Goal: Use online tool/utility: Utilize a website feature to perform a specific function

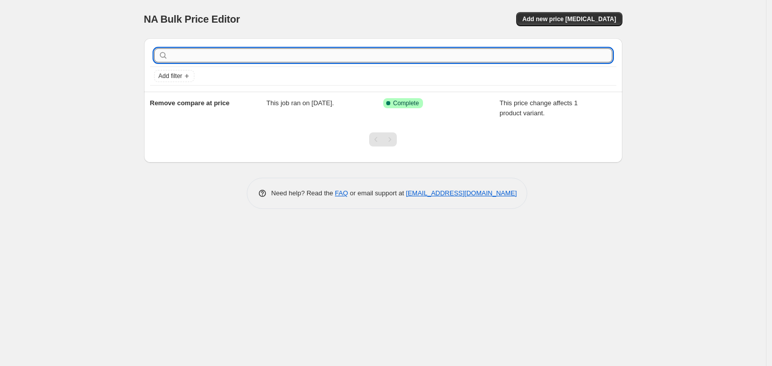
click at [243, 57] on input "text" at bounding box center [391, 55] width 442 height 14
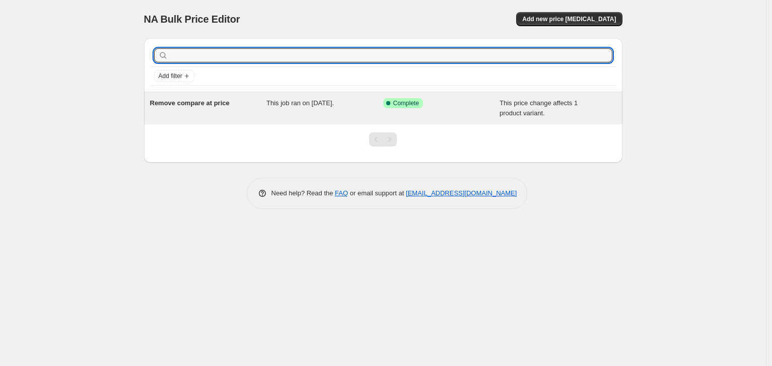
click at [212, 115] on div "Remove compare at price" at bounding box center [208, 108] width 117 height 20
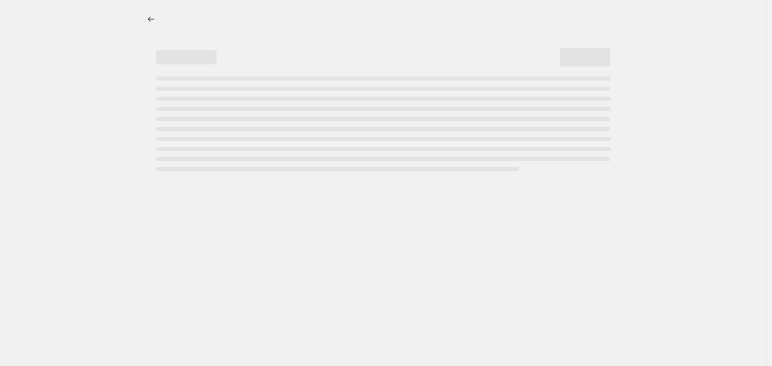
select select "no_change"
select select "remove"
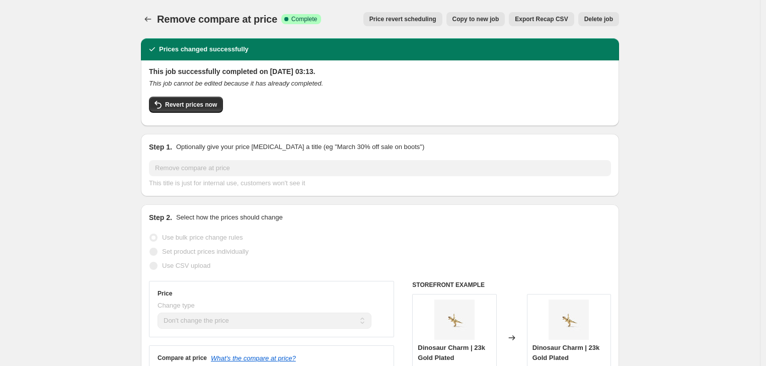
click at [466, 13] on button "Copy to new job" at bounding box center [475, 19] width 59 height 14
select select "no_change"
select select "remove"
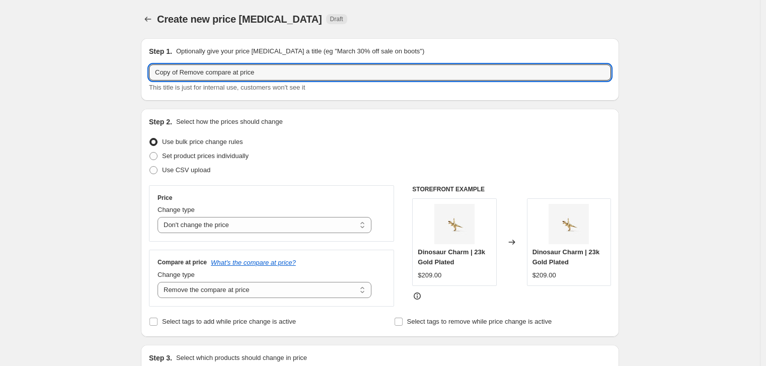
drag, startPoint x: 177, startPoint y: 73, endPoint x: 97, endPoint y: 67, distance: 80.7
drag, startPoint x: 177, startPoint y: 73, endPoint x: 184, endPoint y: 79, distance: 9.4
drag, startPoint x: 182, startPoint y: 74, endPoint x: 54, endPoint y: 59, distance: 128.7
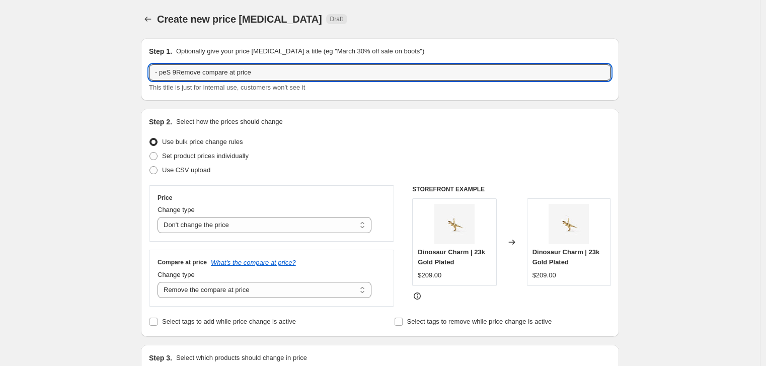
click at [174, 72] on input "9 Sep - Remove compare at price" at bounding box center [380, 72] width 462 height 16
type input "9 September - Remove compare at price"
click at [334, 164] on div "Use CSV upload" at bounding box center [380, 170] width 462 height 14
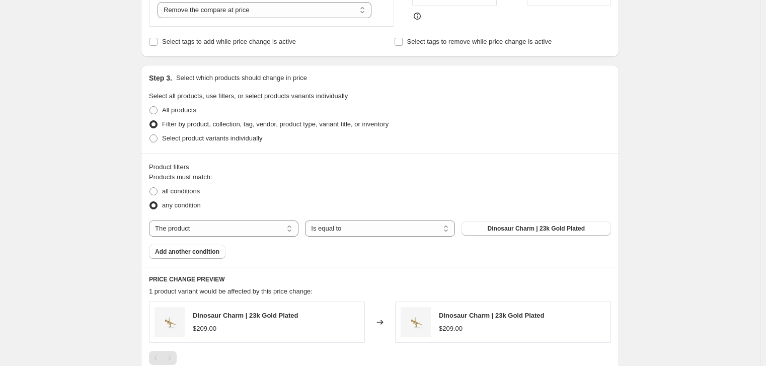
scroll to position [281, 0]
click at [482, 230] on button "Dinosaur Charm | 23k Gold Plated" at bounding box center [535, 227] width 149 height 14
click at [611, 290] on div "1 product variant would be affected by this price change:" at bounding box center [380, 290] width 462 height 10
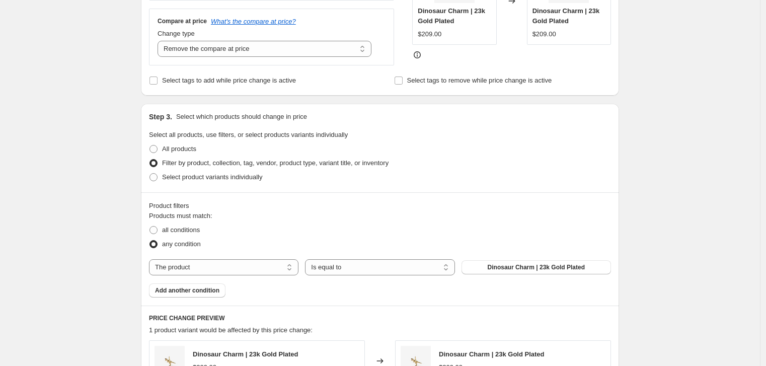
scroll to position [242, 0]
click at [225, 267] on select "The product The product's collection The product's tag The product's vendor The…" at bounding box center [223, 267] width 149 height 16
click at [345, 262] on select "Is equal to Is not equal to" at bounding box center [379, 267] width 149 height 16
click at [488, 261] on button "Dinosaur Charm | 23k Gold Plated" at bounding box center [535, 267] width 149 height 14
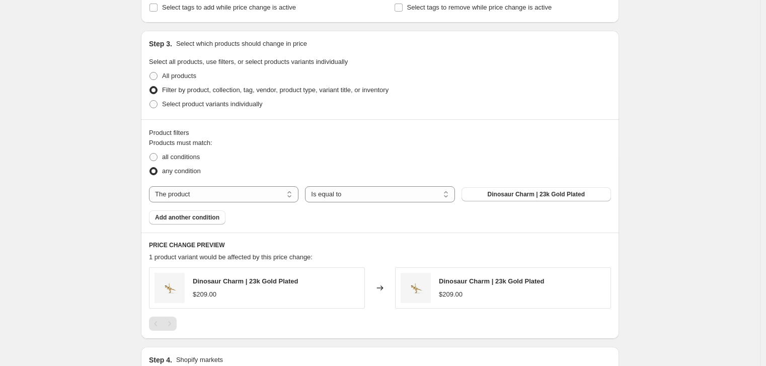
scroll to position [315, 0]
click at [254, 195] on select "The product The product's collection The product's tag The product's vendor The…" at bounding box center [223, 194] width 149 height 16
click at [271, 188] on select "The product The product's collection The product's tag The product's vendor The…" at bounding box center [223, 194] width 149 height 16
select select "collection"
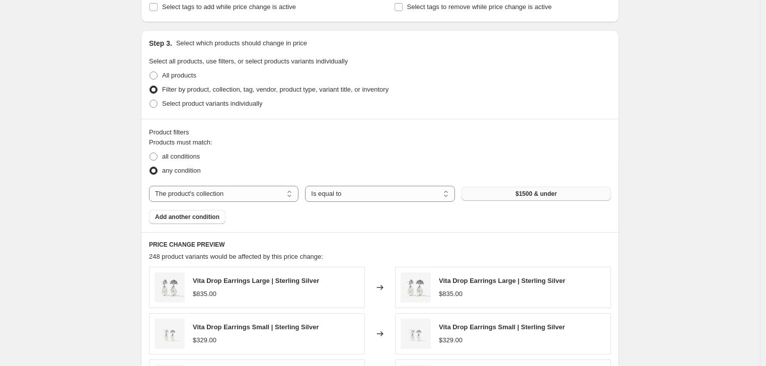
click at [481, 190] on button "$1500 & under" at bounding box center [535, 194] width 149 height 14
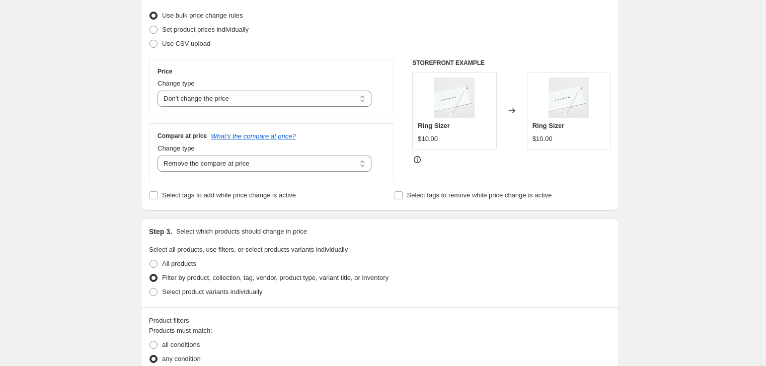
scroll to position [691, 0]
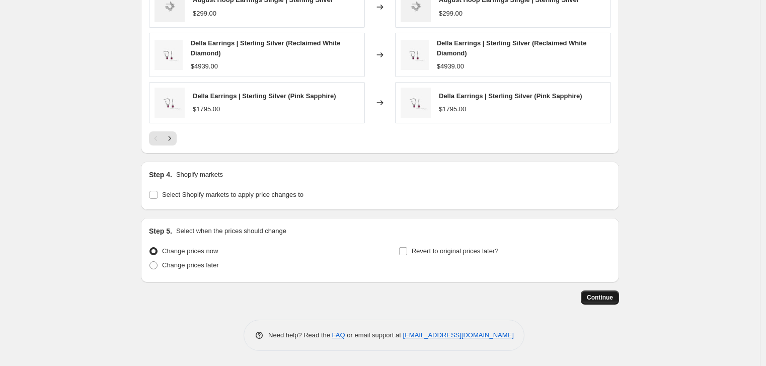
click at [600, 299] on span "Continue" at bounding box center [600, 297] width 26 height 8
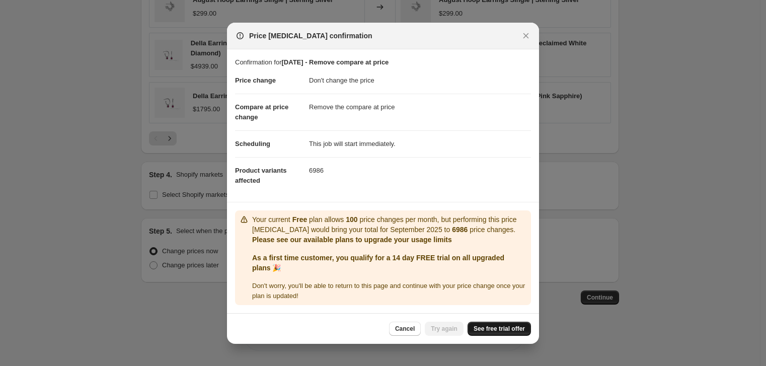
click at [488, 333] on span "See free trial offer" at bounding box center [499, 329] width 51 height 8
click at [523, 32] on icon "Close" at bounding box center [526, 36] width 10 height 10
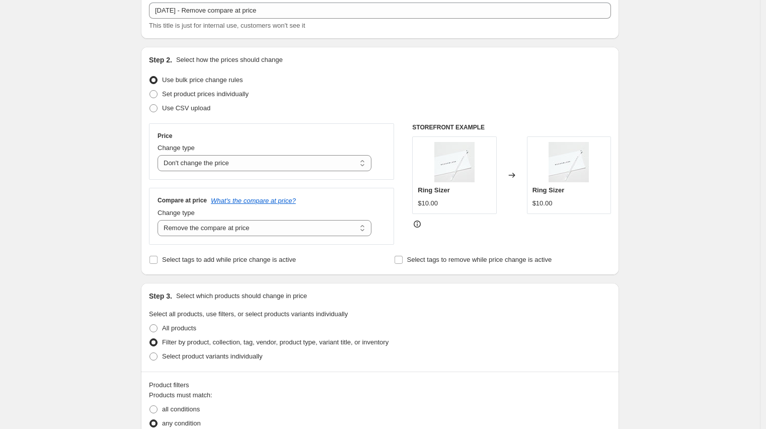
scroll to position [43, 0]
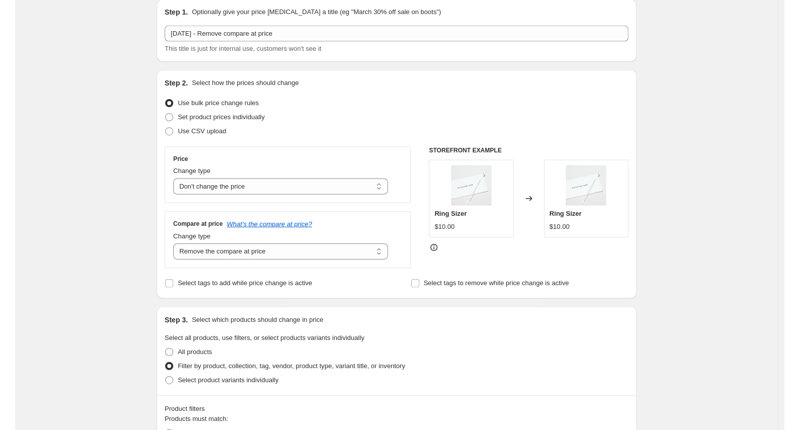
scroll to position [40, 0]
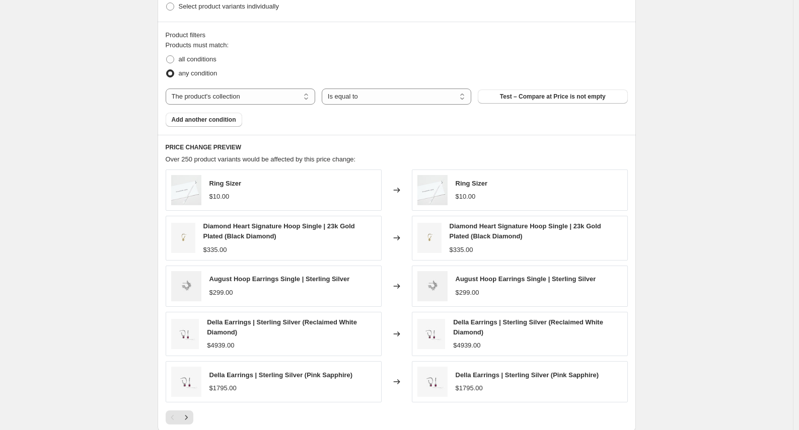
scroll to position [627, 0]
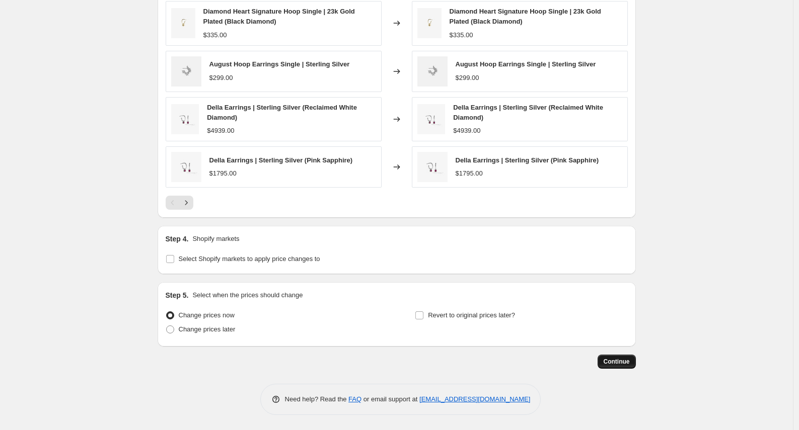
click at [615, 365] on span "Continue" at bounding box center [616, 362] width 26 height 8
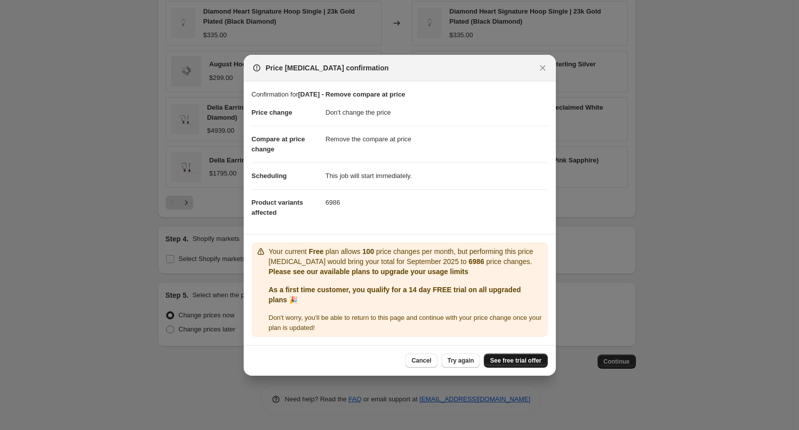
click at [528, 365] on span "See free trial offer" at bounding box center [515, 361] width 51 height 8
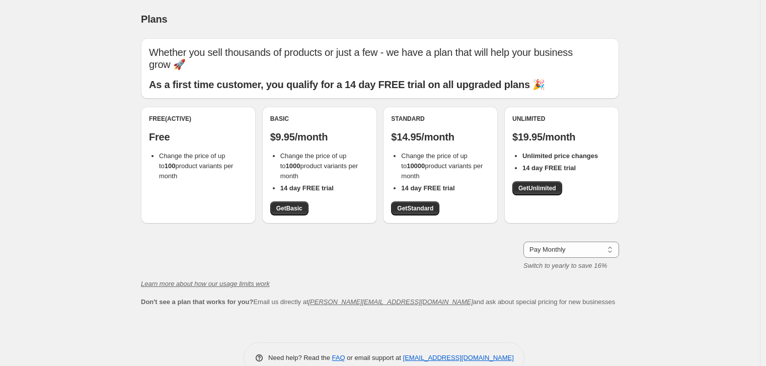
drag, startPoint x: 172, startPoint y: 154, endPoint x: 169, endPoint y: 159, distance: 5.7
click at [172, 162] on b "100" at bounding box center [170, 166] width 11 height 8
click at [190, 184] on div "Free (Active) Free Change the price of up to 100 product variants per month" at bounding box center [198, 165] width 115 height 117
click at [189, 184] on div "Free (Active) Free Change the price of up to 100 product variants per month" at bounding box center [198, 165] width 115 height 117
click at [214, 179] on div "Free (Active) Free Change the price of up to 100 product variants per month" at bounding box center [198, 165] width 115 height 117
